Goal: Navigation & Orientation: Find specific page/section

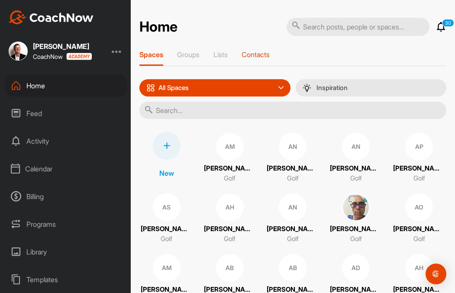
click at [260, 56] on p "Contacts" at bounding box center [256, 54] width 28 height 9
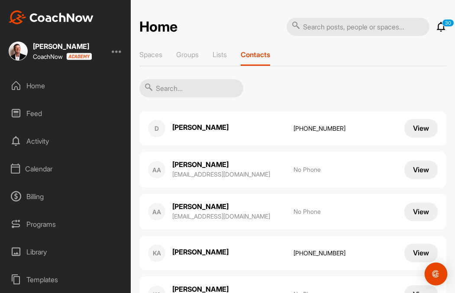
click at [436, 269] on div "Open Intercom Messenger" at bounding box center [436, 274] width 23 height 23
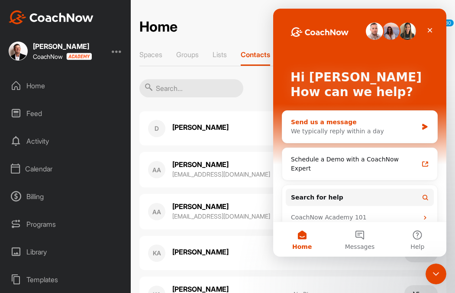
click at [352, 121] on div "Send us a message" at bounding box center [354, 122] width 127 height 9
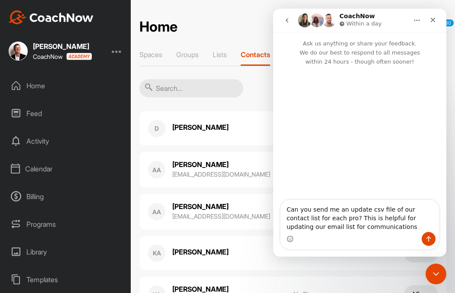
type textarea "Can you send me an update csv file of our contact list for each pro? This is he…"
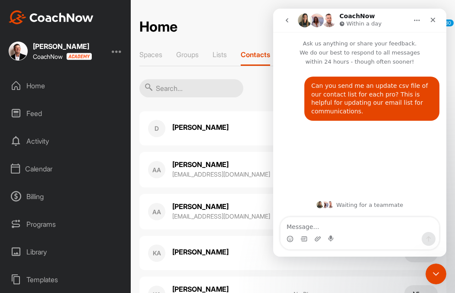
click at [237, 131] on p "[PERSON_NAME]" at bounding box center [215, 128] width 87 height 10
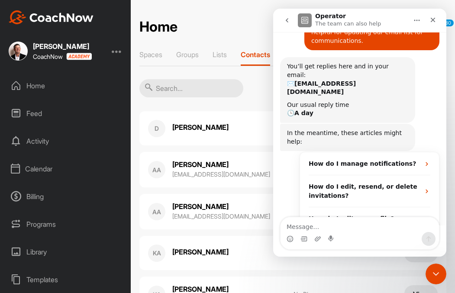
scroll to position [78, 0]
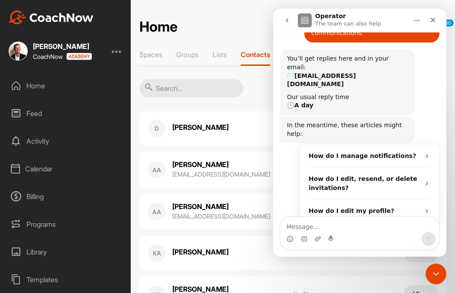
click at [254, 163] on p "[PERSON_NAME]" at bounding box center [215, 165] width 87 height 10
click at [289, 19] on icon "go back" at bounding box center [287, 20] width 7 height 7
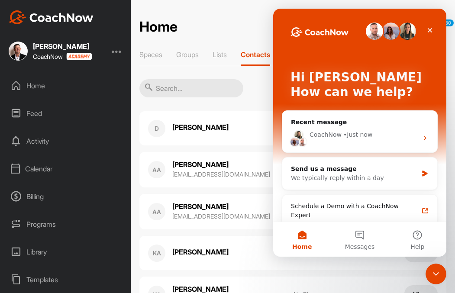
click at [434, 31] on div "Close" at bounding box center [430, 31] width 16 height 16
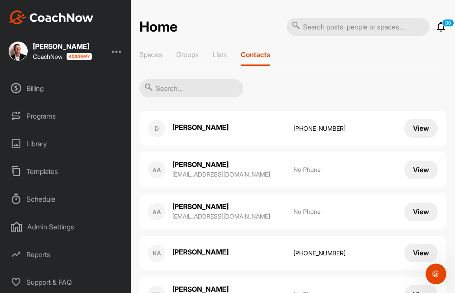
scroll to position [108, 0]
click at [39, 257] on div "Reports" at bounding box center [66, 255] width 122 height 22
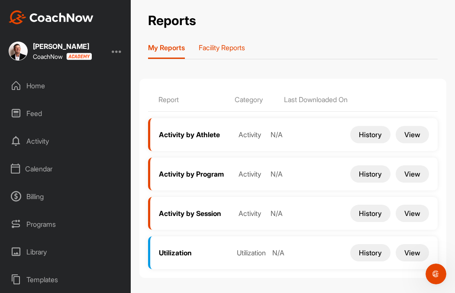
click at [227, 48] on p "Facility Reports" at bounding box center [222, 47] width 46 height 9
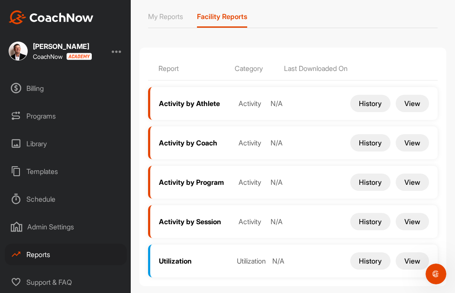
scroll to position [108, 0]
click at [57, 230] on div "Admin Settings" at bounding box center [66, 227] width 122 height 22
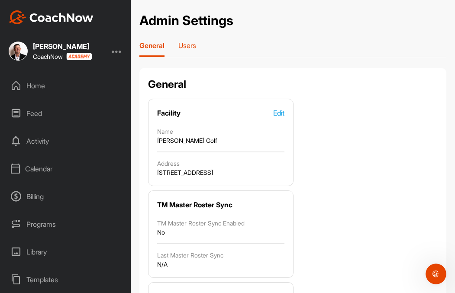
click at [189, 47] on p "Users" at bounding box center [187, 45] width 18 height 9
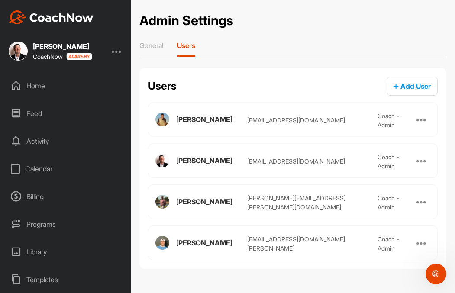
click at [40, 170] on div "Calendar" at bounding box center [66, 169] width 122 height 22
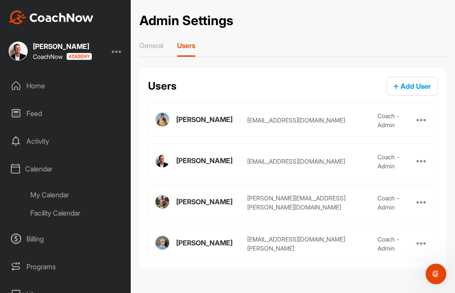
click at [42, 141] on div "Activity" at bounding box center [66, 141] width 122 height 22
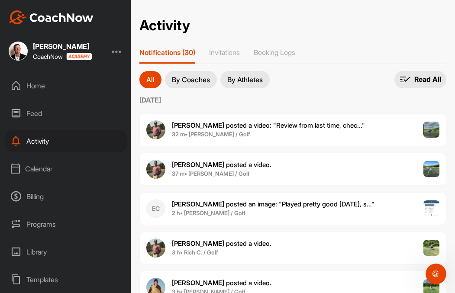
click at [36, 113] on div "Feed" at bounding box center [66, 114] width 122 height 22
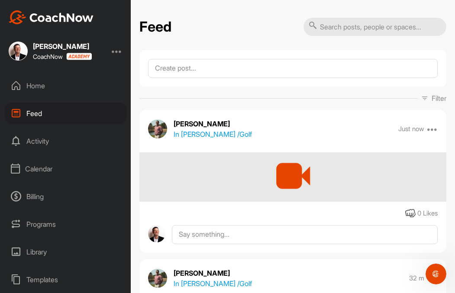
click at [38, 87] on div "Home" at bounding box center [66, 86] width 122 height 22
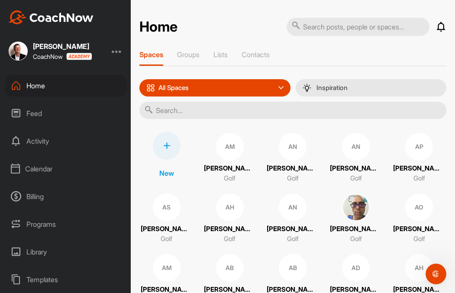
click at [119, 54] on div at bounding box center [117, 51] width 10 height 10
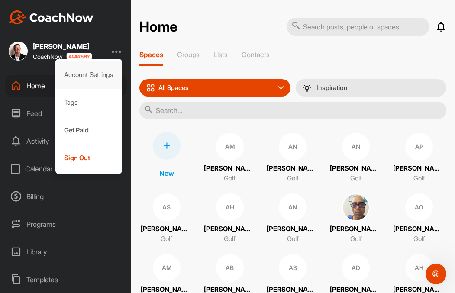
click at [99, 75] on div "Account Settings" at bounding box center [88, 75] width 67 height 28
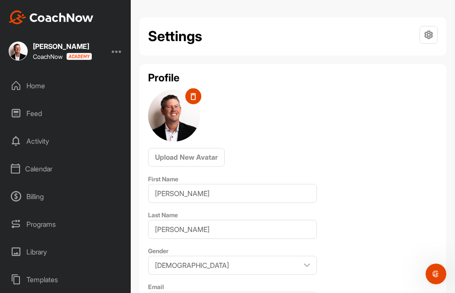
click at [117, 52] on div at bounding box center [117, 51] width 10 height 10
